Goal: Find specific page/section: Find specific page/section

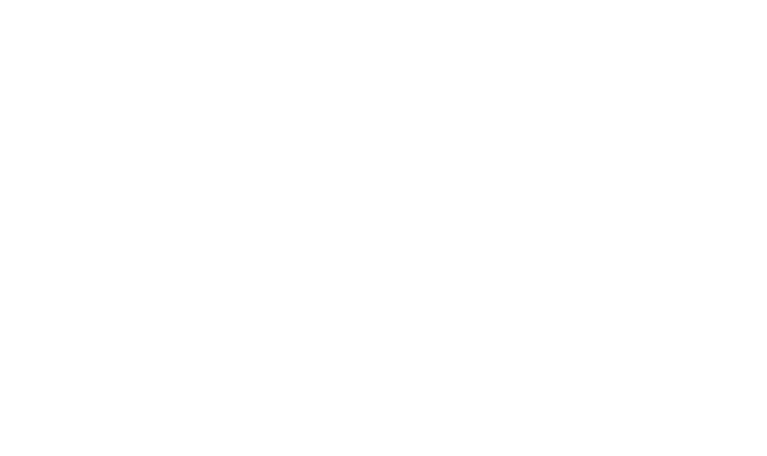
select select "en"
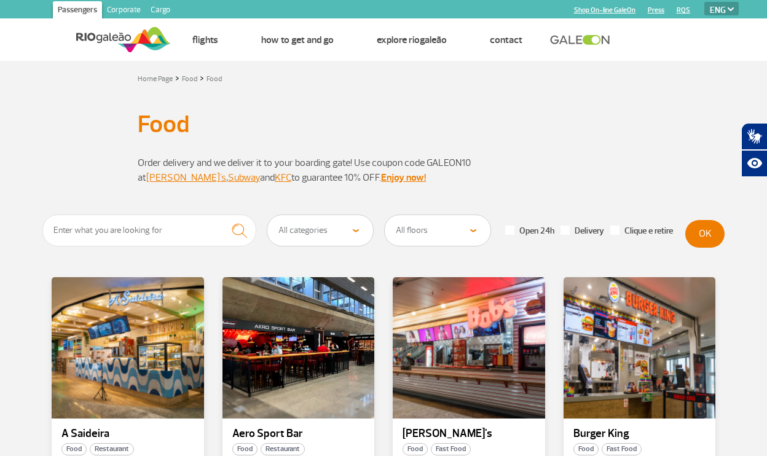
click at [339, 235] on select "All categories Coffee shop Fast Food Restaurant Souvenir Convenience shop" at bounding box center [321, 230] width 106 height 31
click at [462, 226] on select "All floors Public Area (Before Security Inspection/X-Ray) Public Area Arrivals …" at bounding box center [438, 230] width 106 height 31
select select "92"
click at [385, 215] on select "All floors Public Area (Before Security Inspection/X-Ray) Public Area Arrivals …" at bounding box center [438, 230] width 106 height 31
click at [697, 231] on button "OK" at bounding box center [705, 234] width 39 height 28
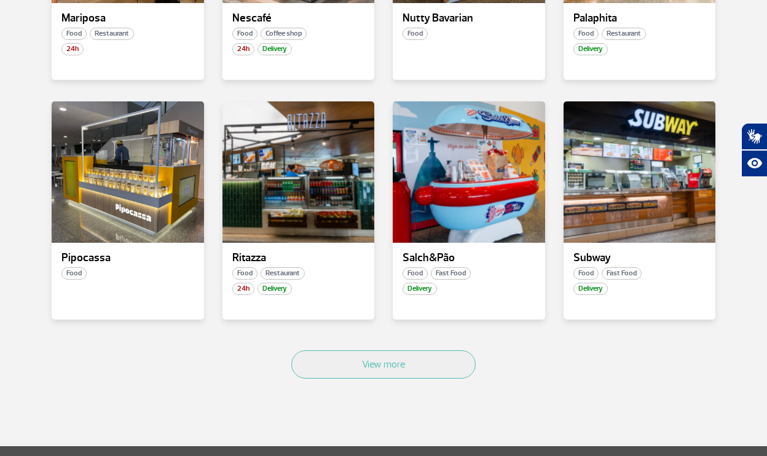
scroll to position [668, 0]
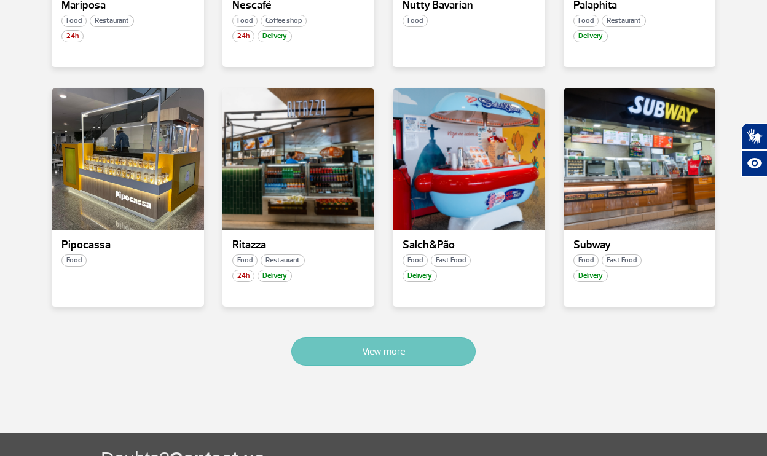
click at [375, 341] on button "View more" at bounding box center [383, 352] width 184 height 28
click at [362, 355] on button "View more" at bounding box center [383, 352] width 184 height 28
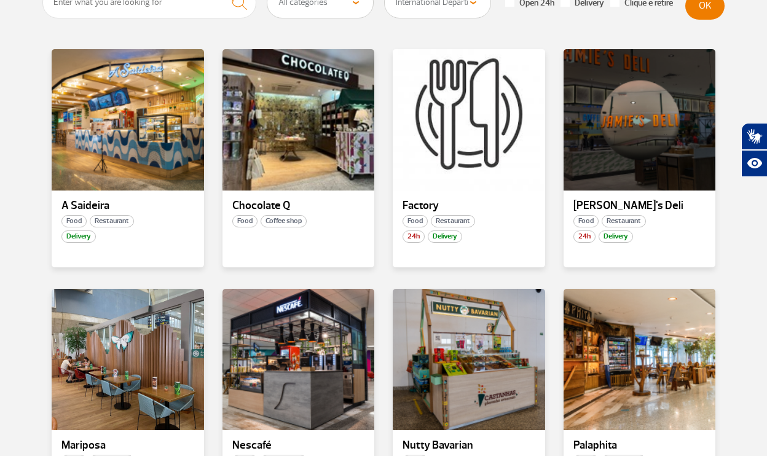
scroll to position [0, 0]
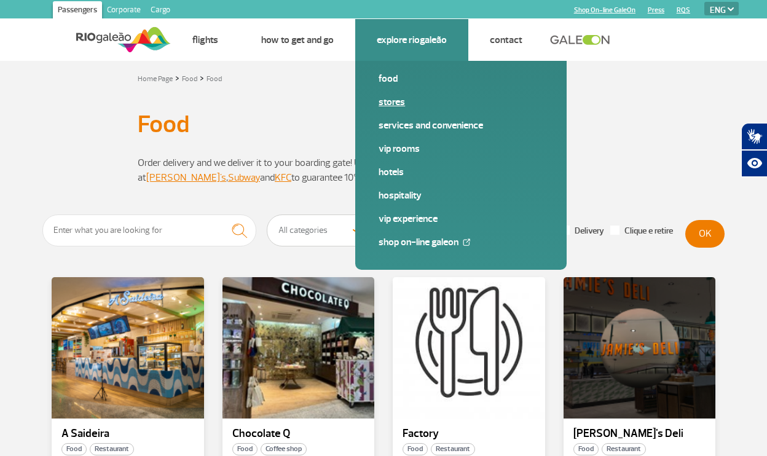
click at [394, 96] on link "Stores" at bounding box center [461, 102] width 165 height 14
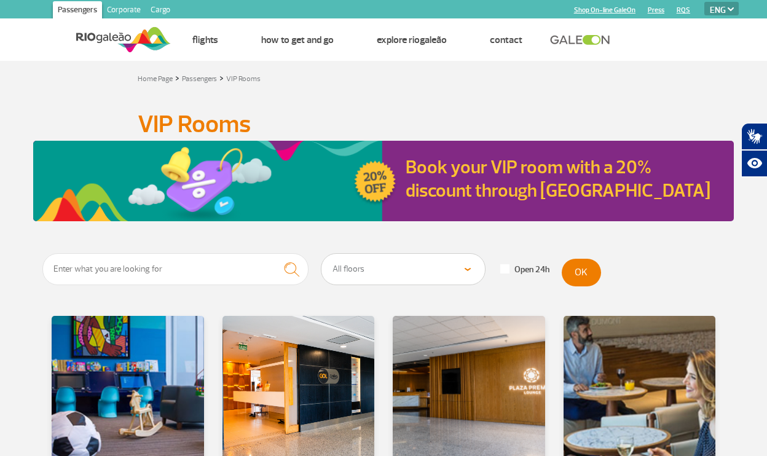
select select "en"
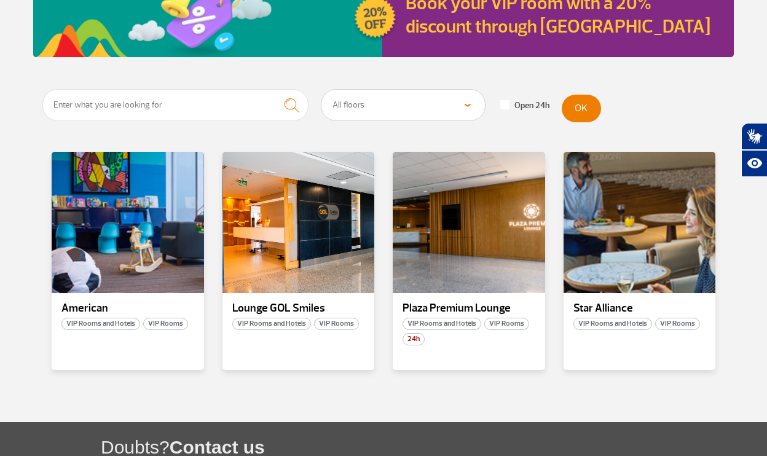
scroll to position [210, 0]
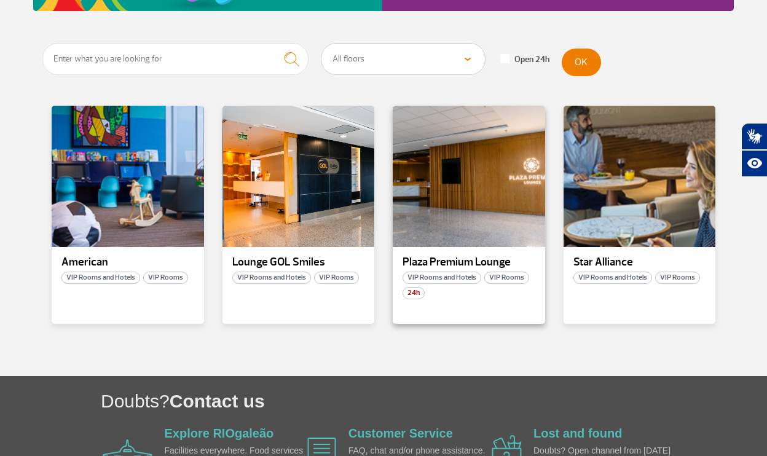
click at [442, 277] on span "VIP Rooms and Hotels" at bounding box center [442, 278] width 79 height 12
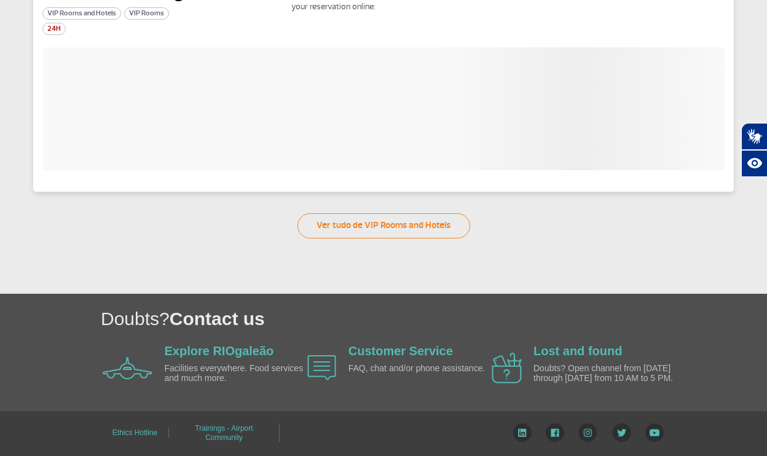
scroll to position [28, 0]
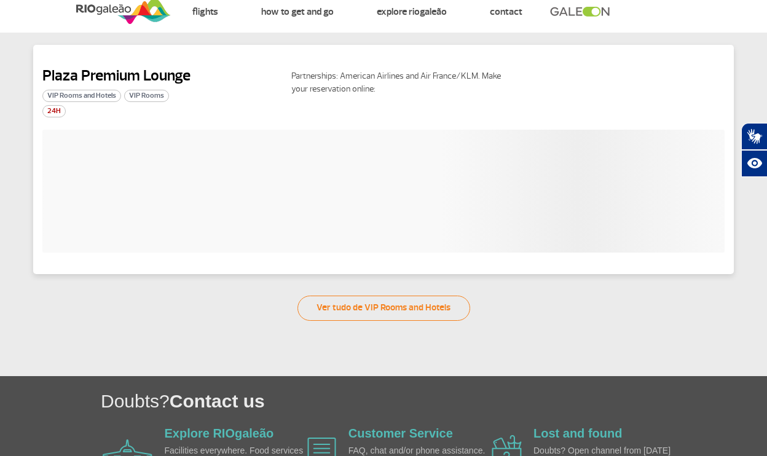
click at [452, 212] on div at bounding box center [383, 191] width 683 height 123
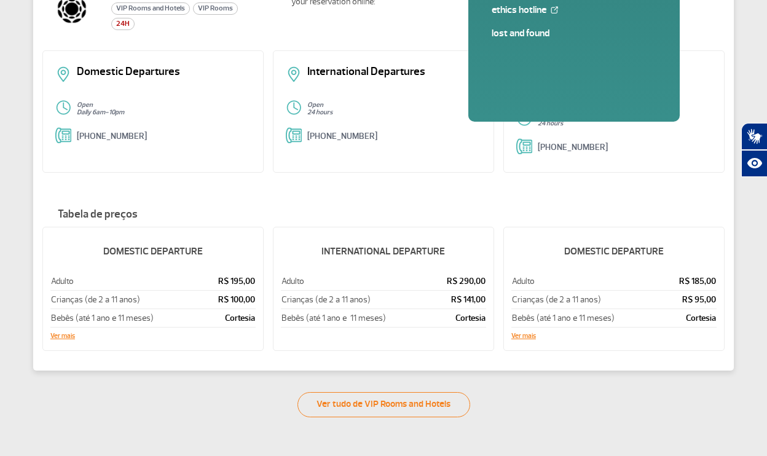
scroll to position [162, 0]
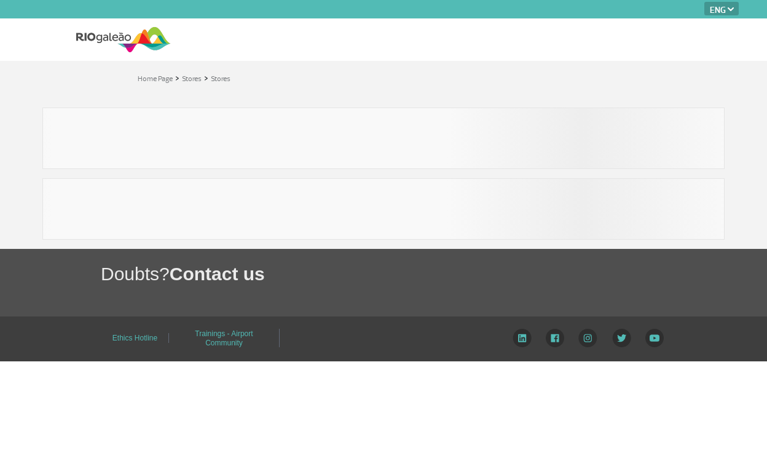
select select "en"
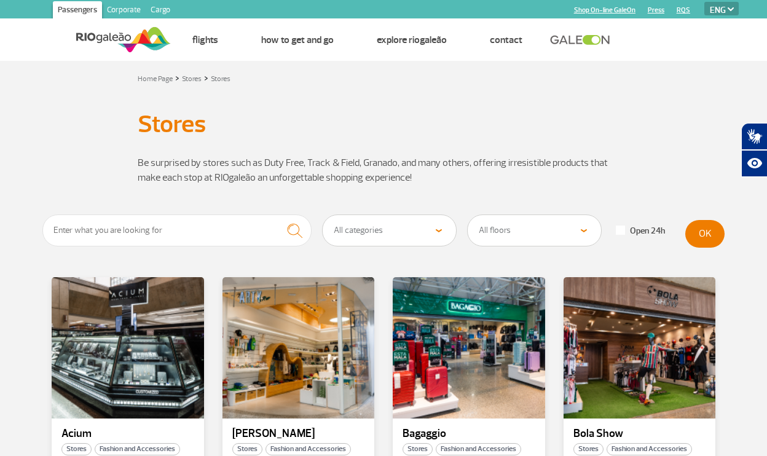
click at [531, 237] on select "All floors Public Area (Before Security Inspection/X-Ray) Public Area Arrivals …" at bounding box center [534, 230] width 133 height 31
select select "92"
click at [468, 215] on select "All floors Public Area (Before Security Inspection/X-Ray) Public Area Arrivals …" at bounding box center [534, 230] width 133 height 31
click at [701, 233] on button "OK" at bounding box center [705, 234] width 39 height 28
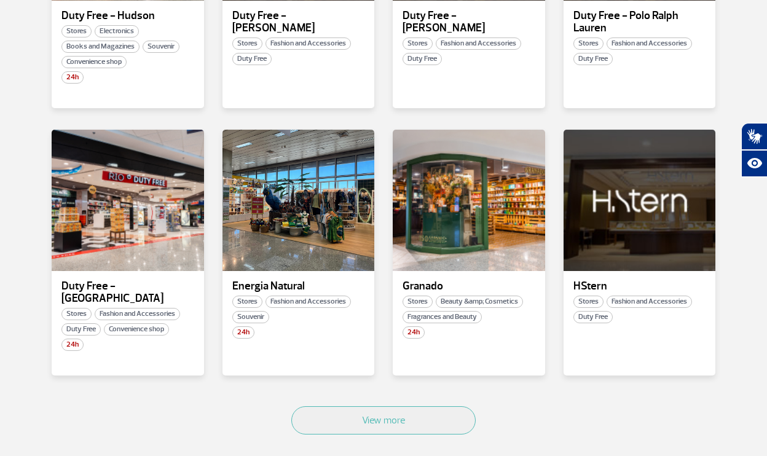
scroll to position [686, 0]
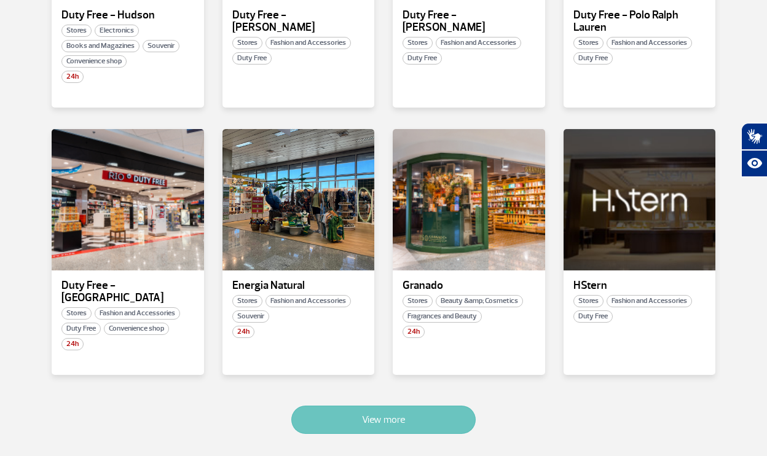
click at [459, 406] on button "View more" at bounding box center [383, 420] width 184 height 28
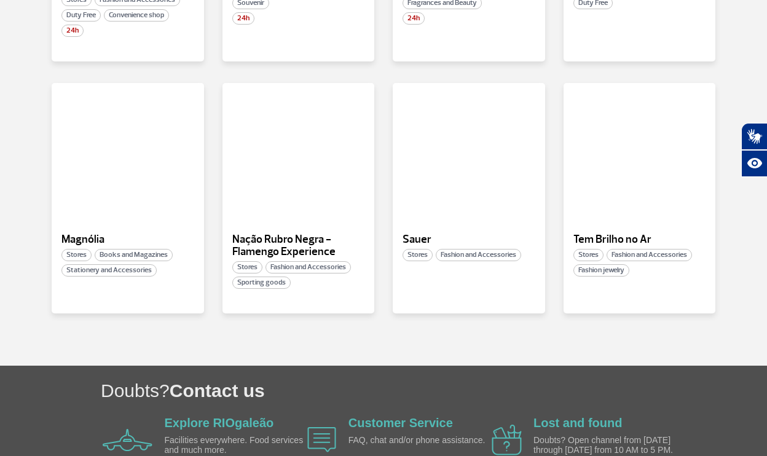
scroll to position [1002, 0]
